Goal: Task Accomplishment & Management: Manage account settings

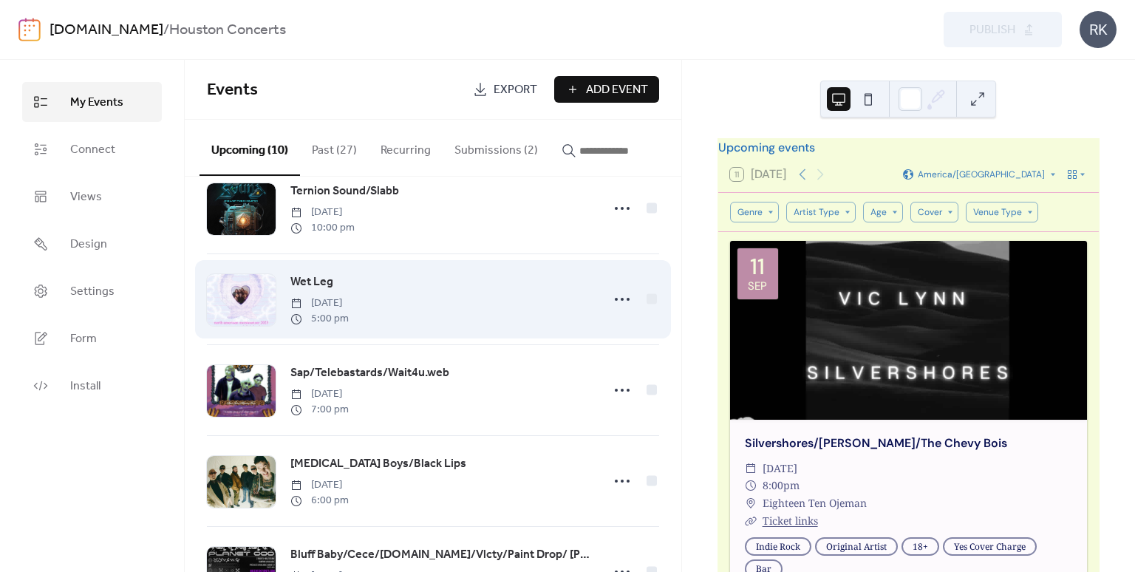
scroll to position [296, 0]
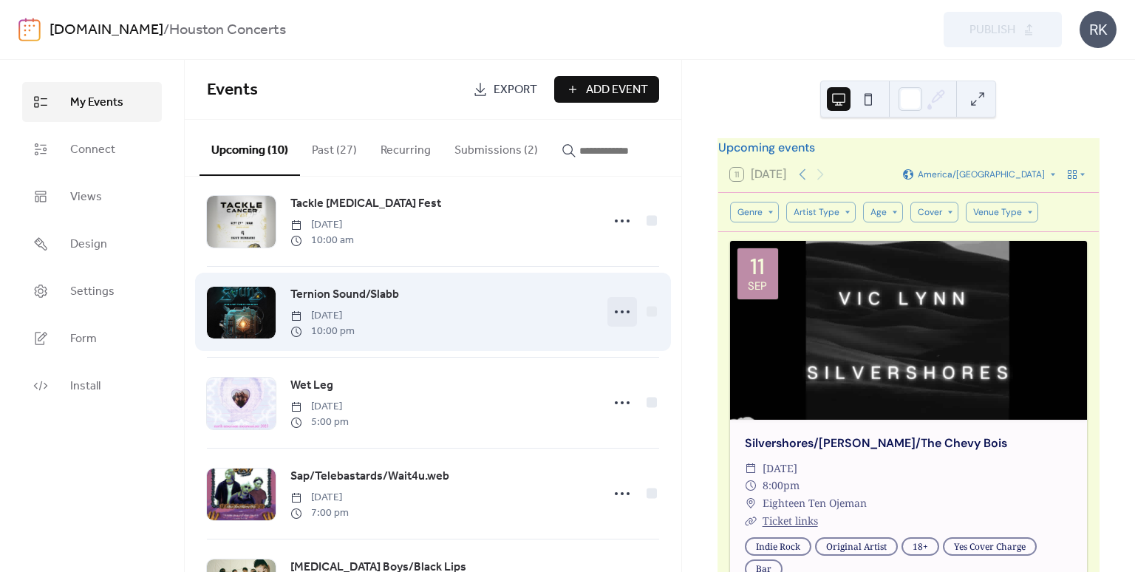
click at [619, 319] on icon at bounding box center [622, 312] width 24 height 24
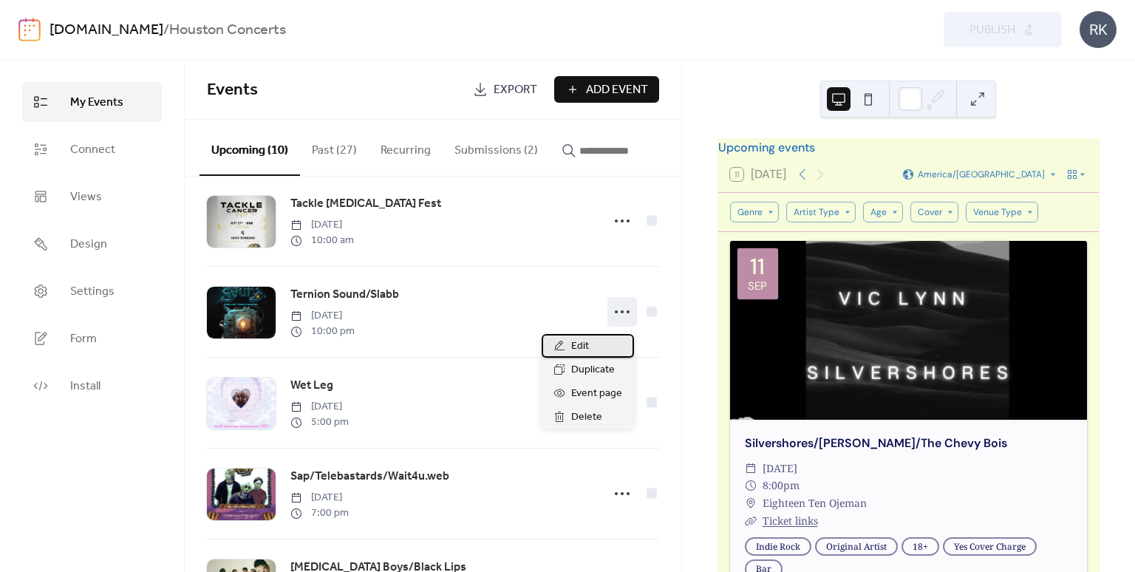
click at [591, 347] on div "Edit" at bounding box center [588, 346] width 92 height 24
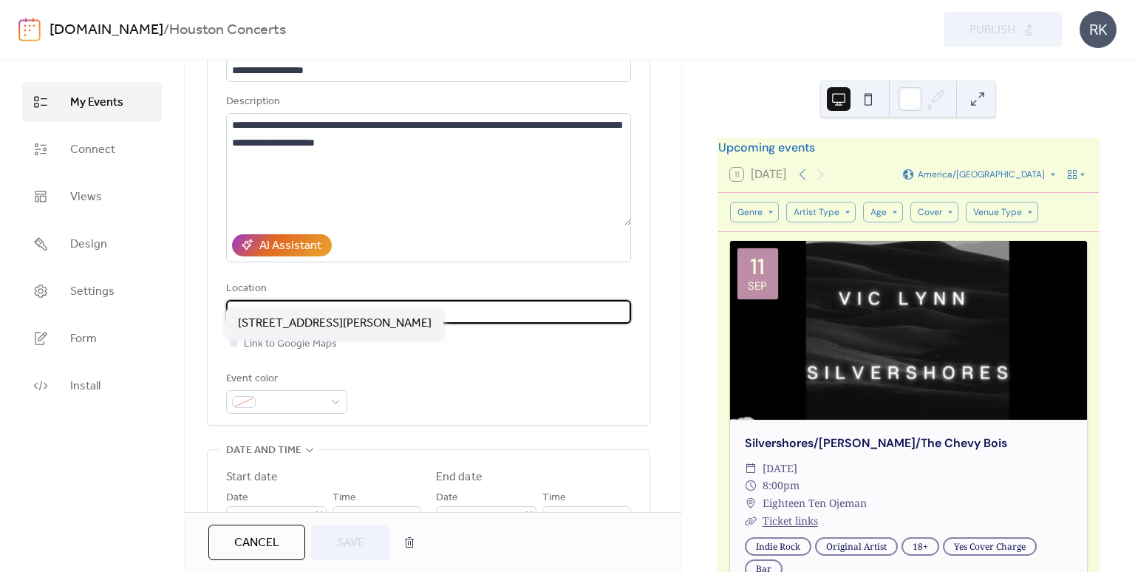
drag, startPoint x: 426, startPoint y: 287, endPoint x: 191, endPoint y: 297, distance: 235.2
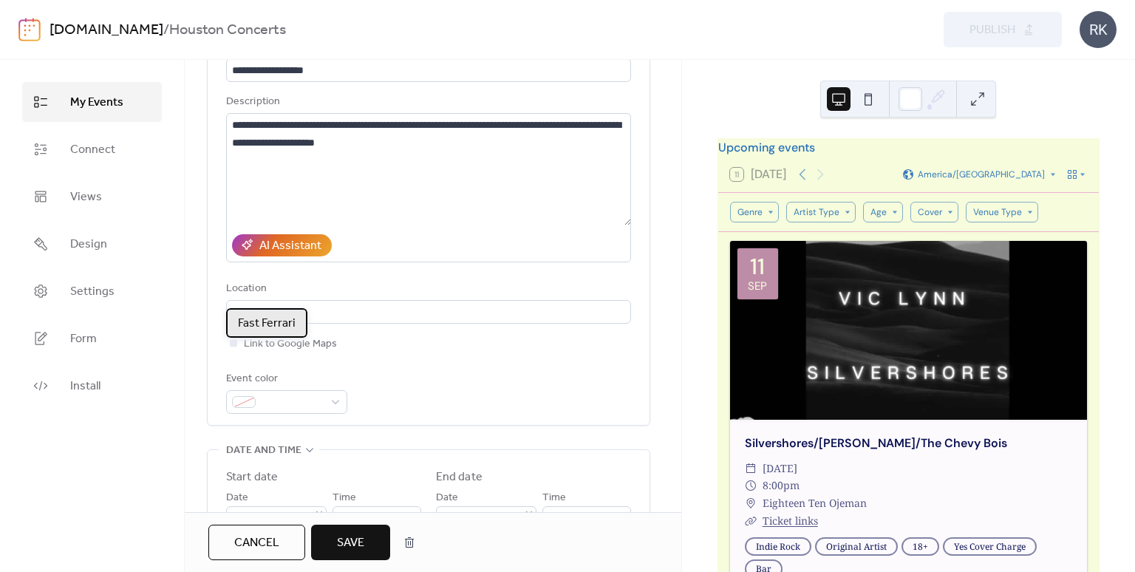
click at [276, 320] on span "Fast Ferrari" at bounding box center [267, 324] width 58 height 18
type input "**********"
click at [351, 554] on button "Save" at bounding box center [350, 542] width 79 height 35
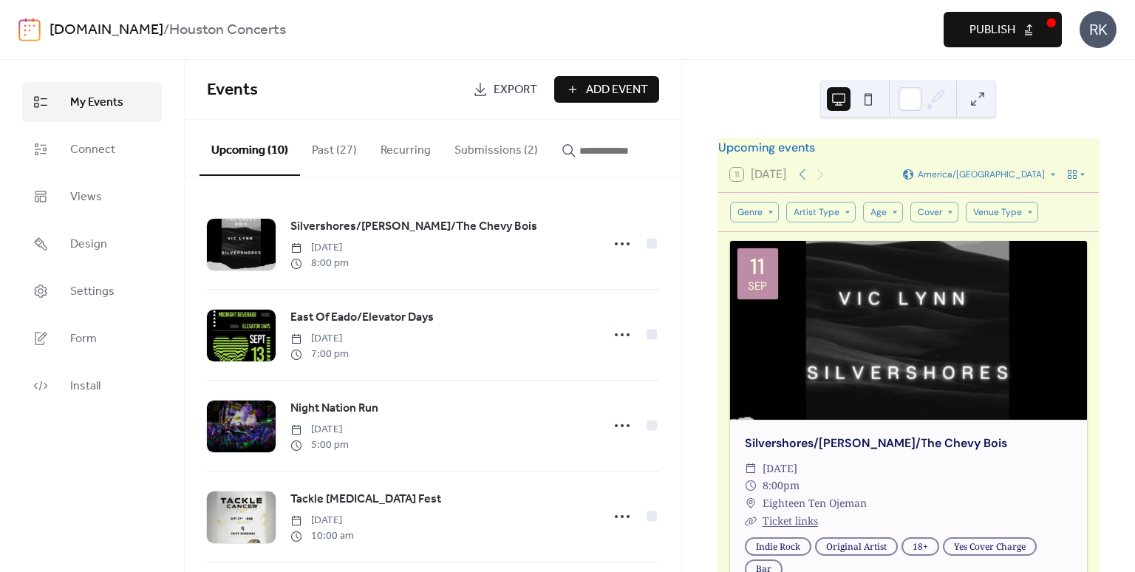
click at [979, 21] on span "Publish" at bounding box center [993, 30] width 46 height 18
